Goal: Contribute content: Contribute content

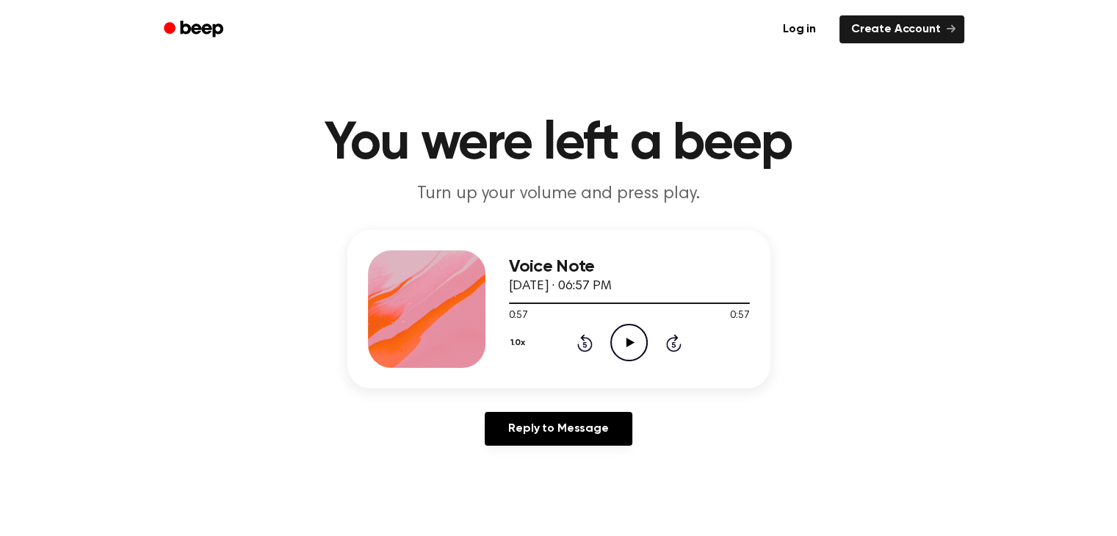
drag, startPoint x: 0, startPoint y: 0, endPoint x: 629, endPoint y: 343, distance: 716.2
click at [629, 343] on icon at bounding box center [631, 343] width 8 height 10
click at [627, 342] on icon at bounding box center [631, 343] width 8 height 10
click at [626, 342] on icon "Play Audio" at bounding box center [628, 342] width 37 height 37
click at [627, 342] on icon at bounding box center [631, 343] width 8 height 10
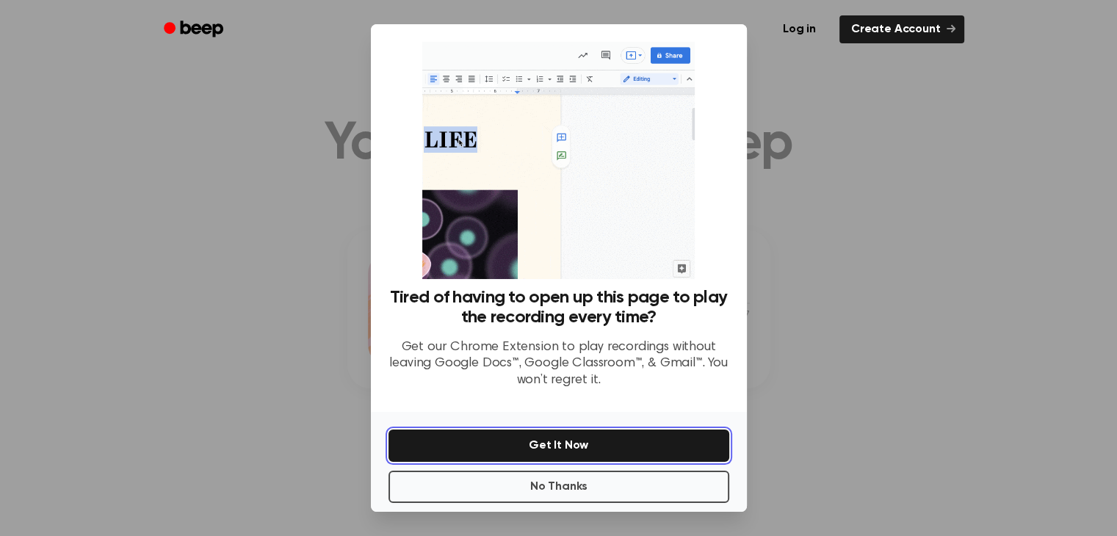
click at [551, 443] on button "Get It Now" at bounding box center [559, 446] width 341 height 32
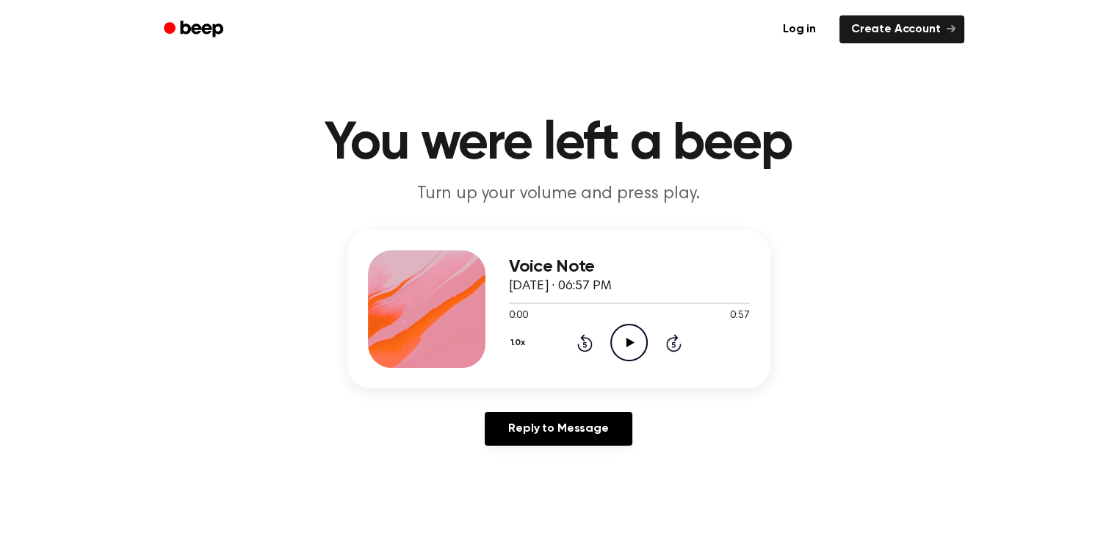
click at [627, 342] on icon at bounding box center [631, 343] width 8 height 10
click at [630, 341] on icon at bounding box center [629, 343] width 7 height 10
click at [628, 342] on icon at bounding box center [631, 343] width 8 height 10
click at [628, 342] on icon "Pause Audio" at bounding box center [628, 342] width 37 height 37
click at [629, 342] on icon at bounding box center [631, 343] width 8 height 10
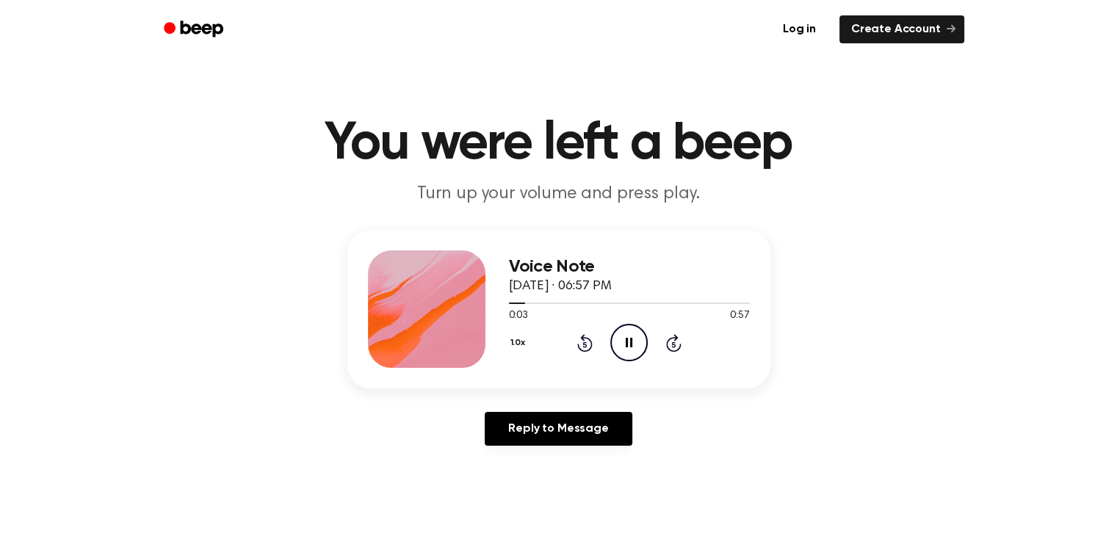
click at [629, 342] on icon "Pause Audio" at bounding box center [628, 342] width 37 height 37
drag, startPoint x: 0, startPoint y: 0, endPoint x: 627, endPoint y: 342, distance: 713.9
click at [627, 342] on icon at bounding box center [631, 343] width 8 height 10
click at [509, 303] on div at bounding box center [521, 303] width 24 height 1
click at [628, 344] on icon "Pause Audio" at bounding box center [628, 342] width 37 height 37
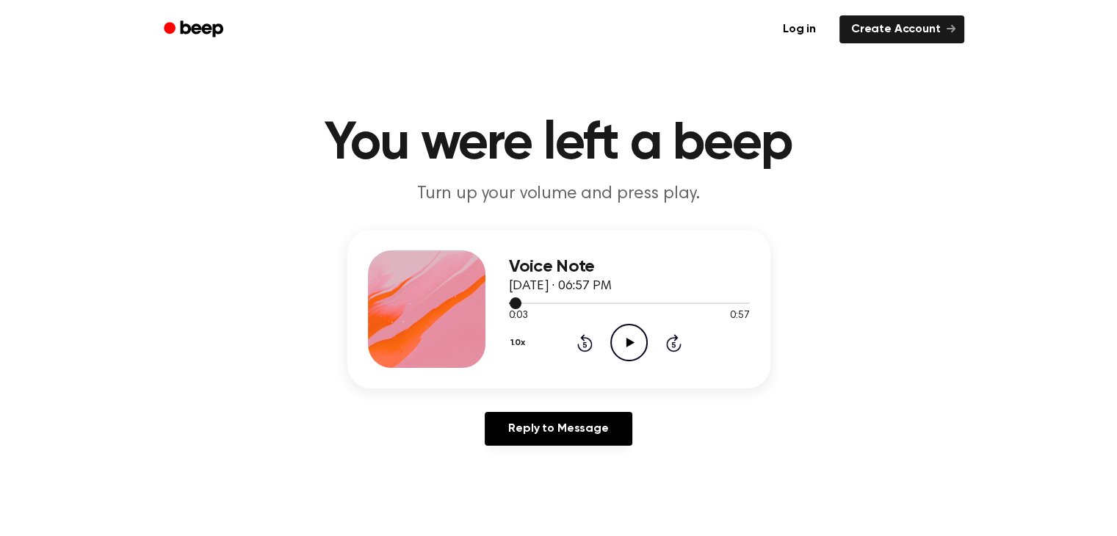
click at [510, 305] on span at bounding box center [516, 303] width 12 height 12
click at [804, 30] on link "Log in" at bounding box center [799, 29] width 62 height 34
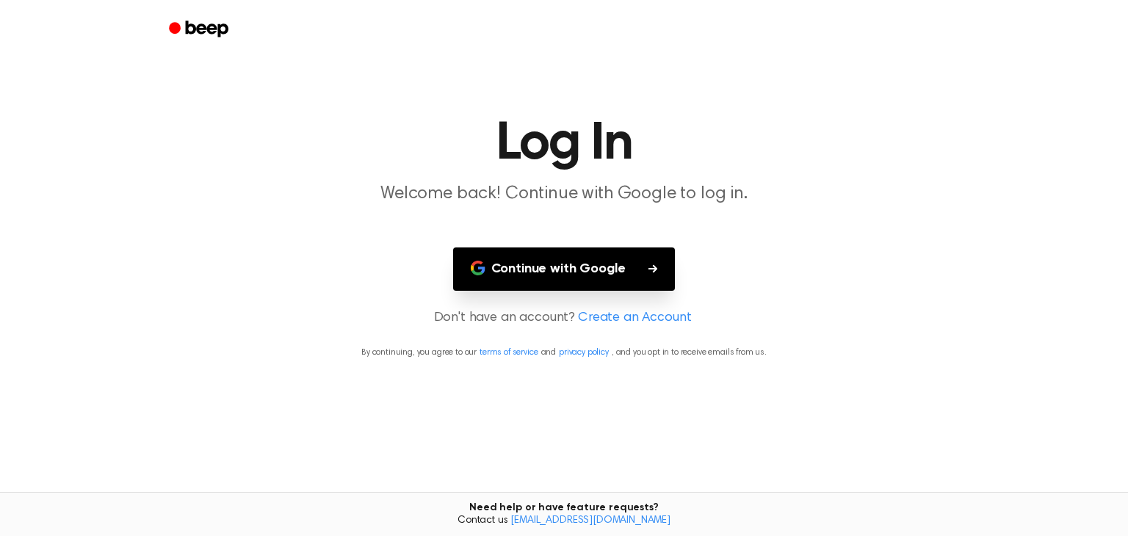
click at [552, 268] on button "Continue with Google" at bounding box center [564, 269] width 223 height 43
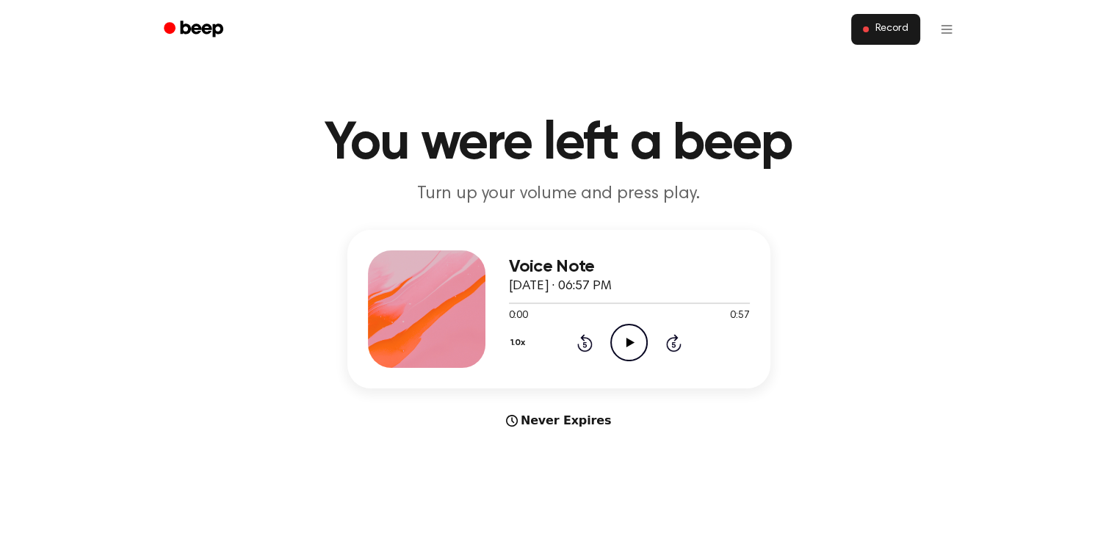
click at [887, 30] on span "Record" at bounding box center [891, 29] width 33 height 13
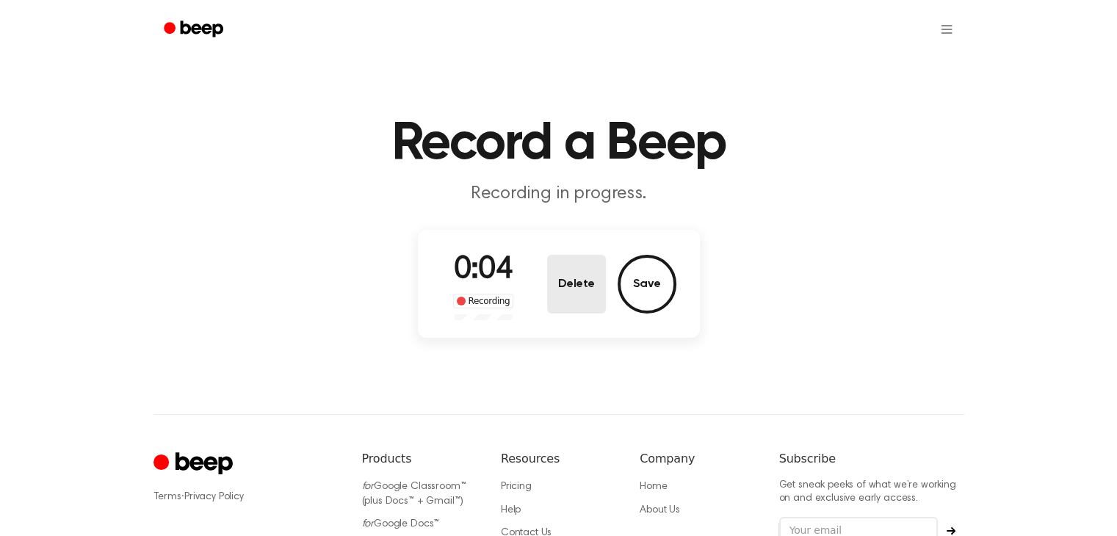
click at [574, 283] on button "Delete" at bounding box center [576, 284] width 59 height 59
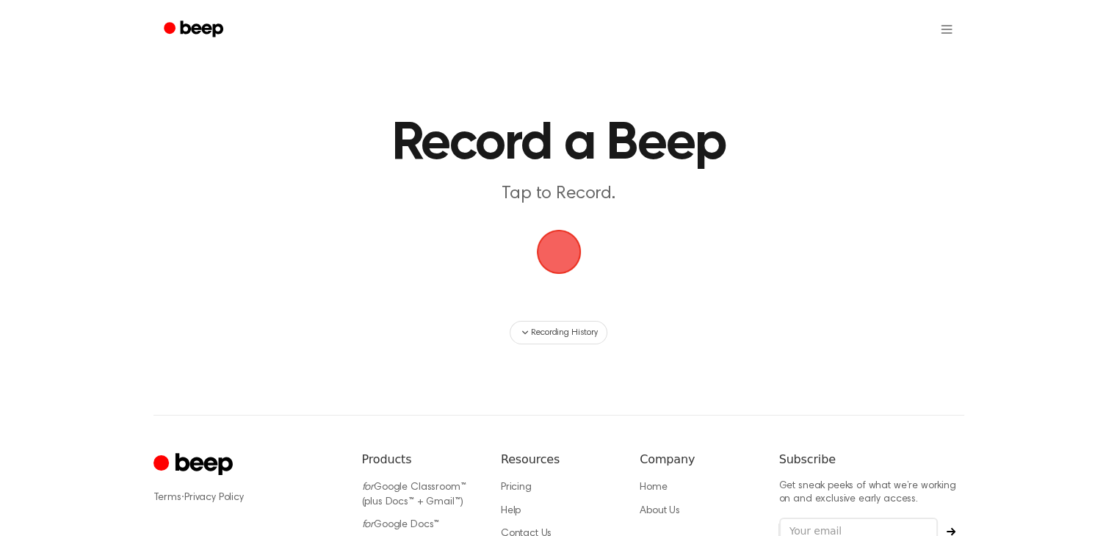
click at [555, 250] on span "button" at bounding box center [558, 252] width 45 height 45
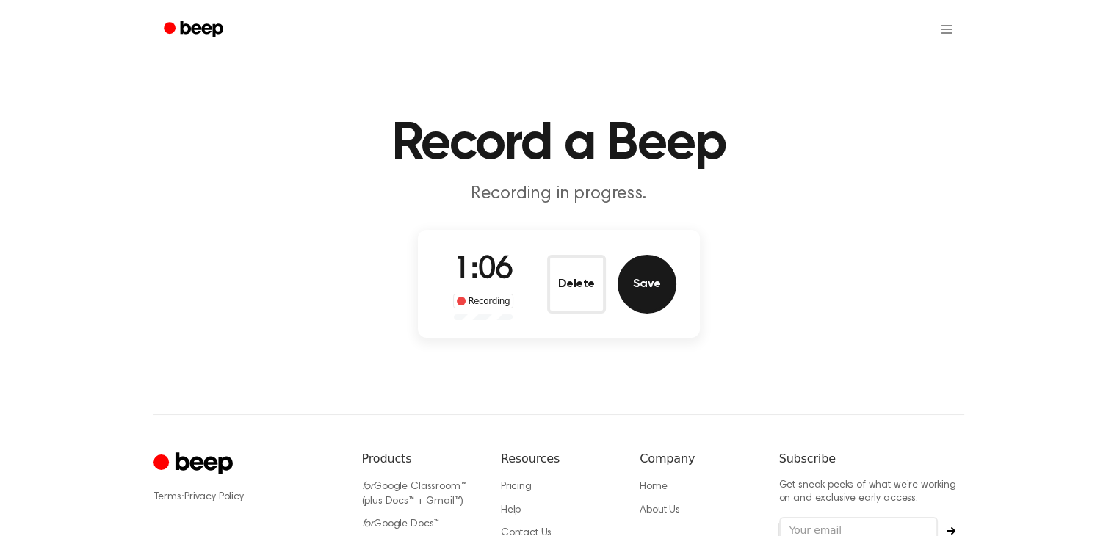
click at [642, 283] on button "Save" at bounding box center [647, 284] width 59 height 59
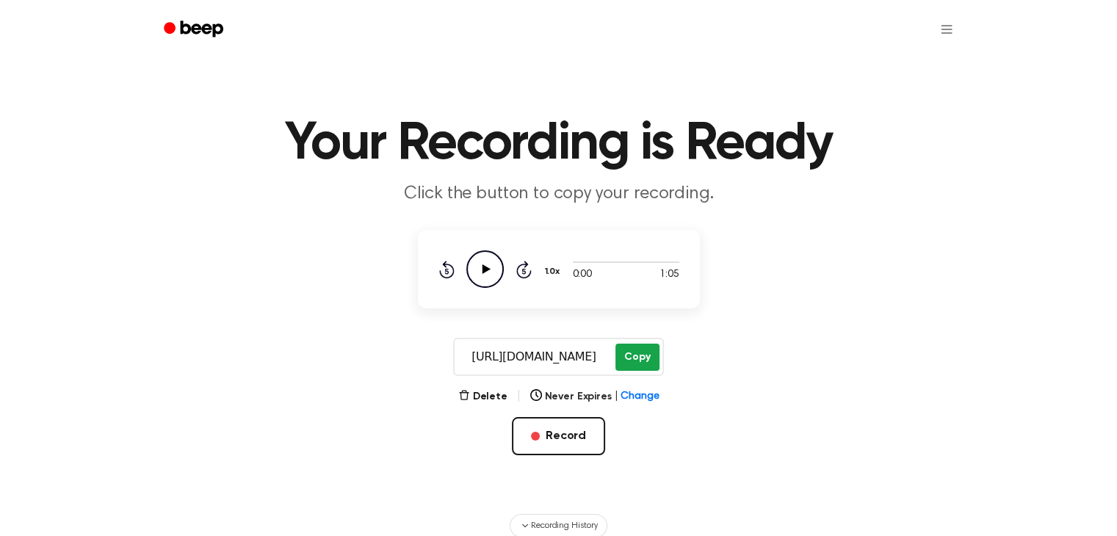
click at [640, 356] on button "Copy" at bounding box center [637, 357] width 43 height 27
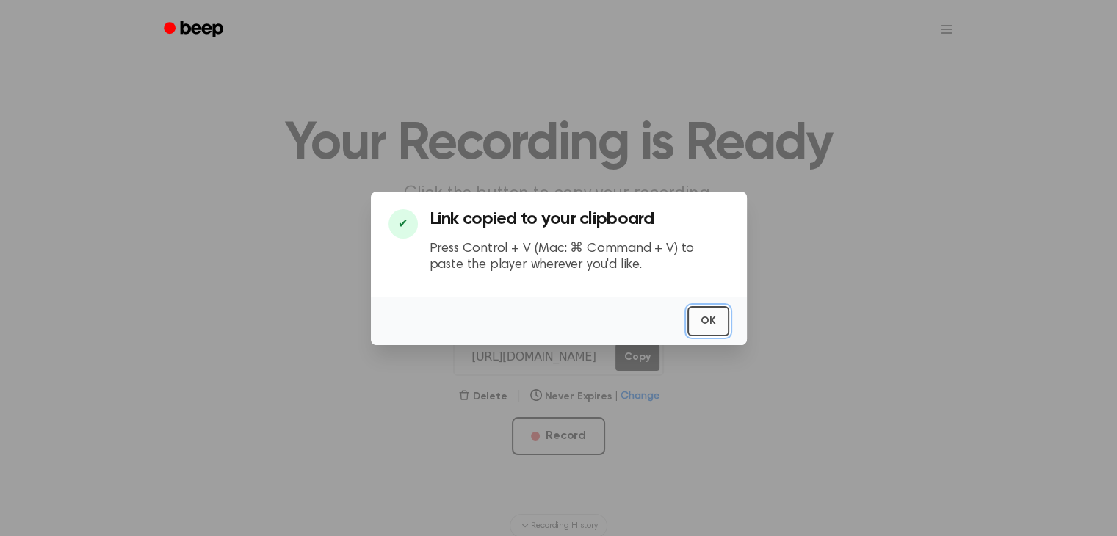
click at [708, 320] on button "OK" at bounding box center [708, 321] width 42 height 30
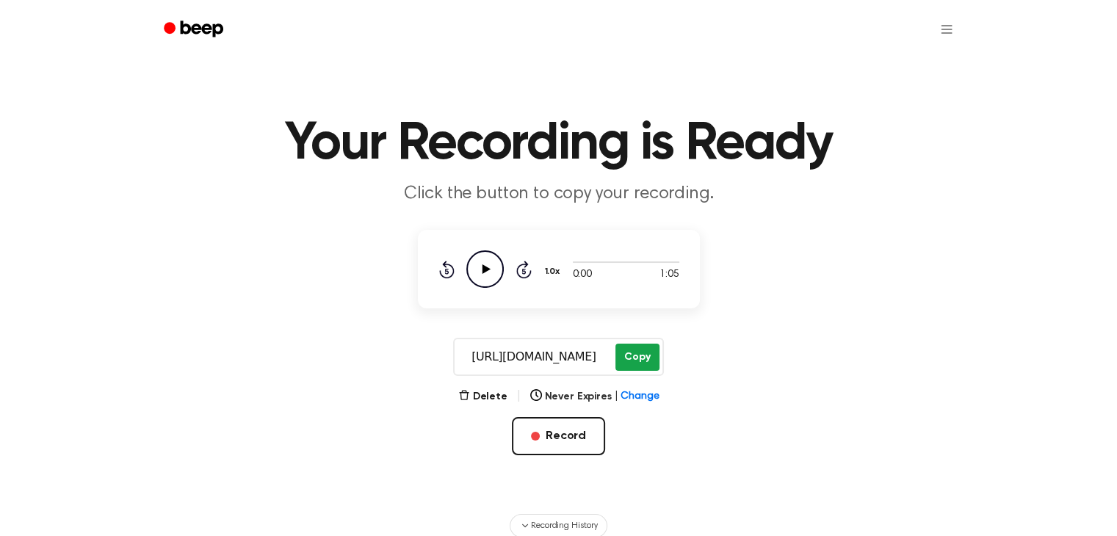
click at [629, 352] on button "Copy" at bounding box center [637, 357] width 43 height 27
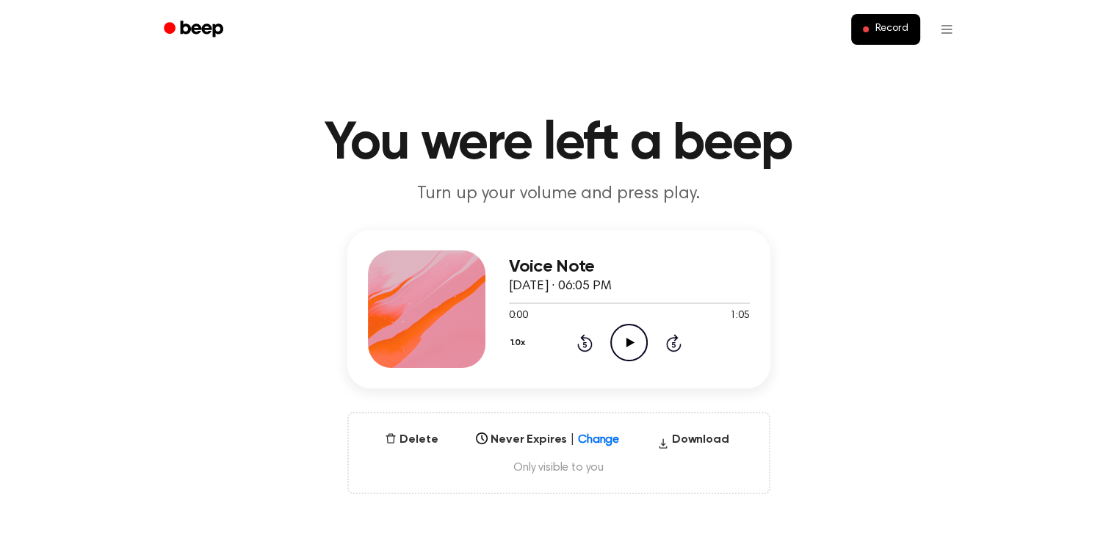
click at [630, 342] on icon at bounding box center [631, 343] width 8 height 10
